Goal: Find specific page/section: Find specific page/section

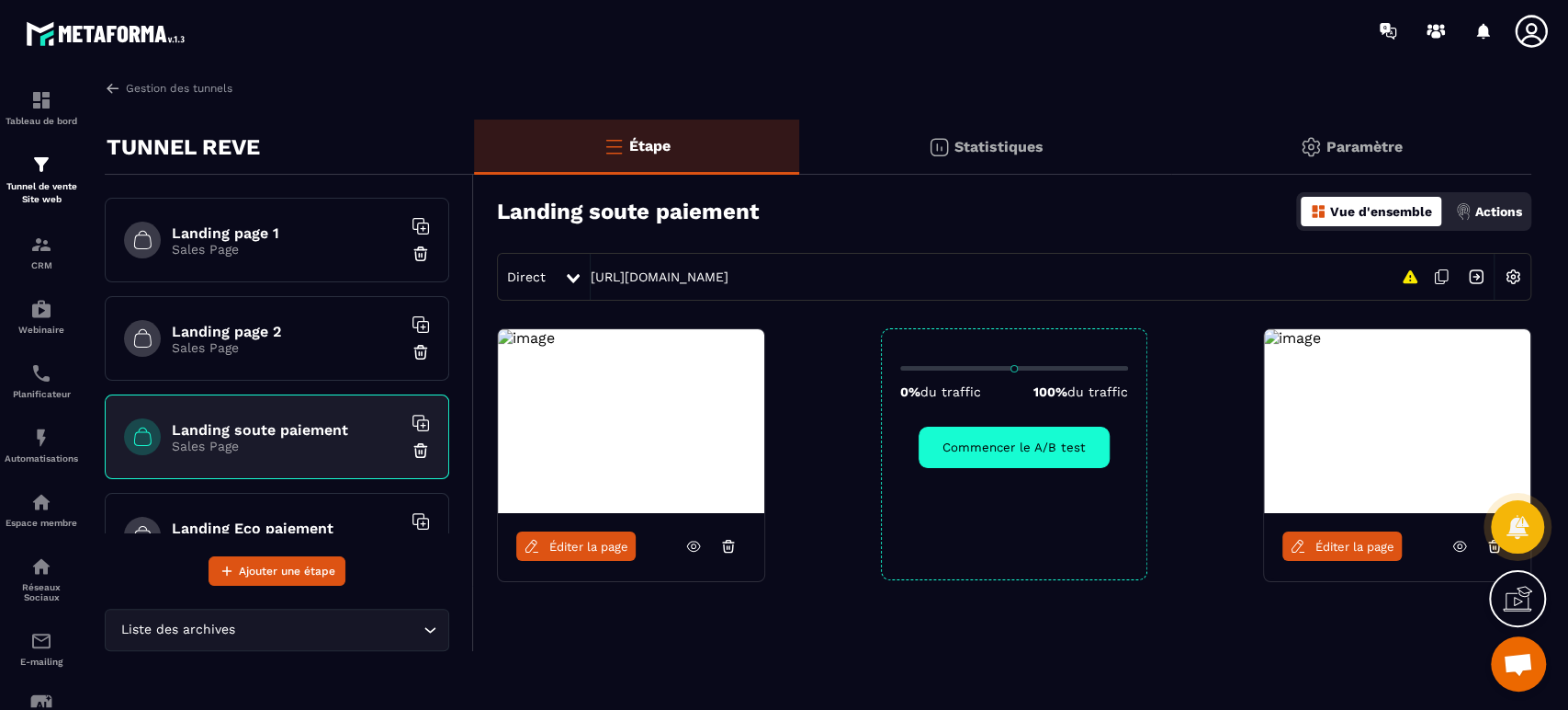
click at [47, 192] on p "Tunnel de vente Site web" at bounding box center [42, 193] width 74 height 25
click at [59, 198] on p "Tunnel de vente Site web" at bounding box center [42, 193] width 74 height 25
click at [207, 90] on link "Gestion des tunnels" at bounding box center [168, 88] width 127 height 17
click at [160, 88] on link "Gestion des tunnels" at bounding box center [168, 88] width 127 height 17
click at [0, 0] on img at bounding box center [0, 0] width 0 height 0
